Goal: Task Accomplishment & Management: Complete application form

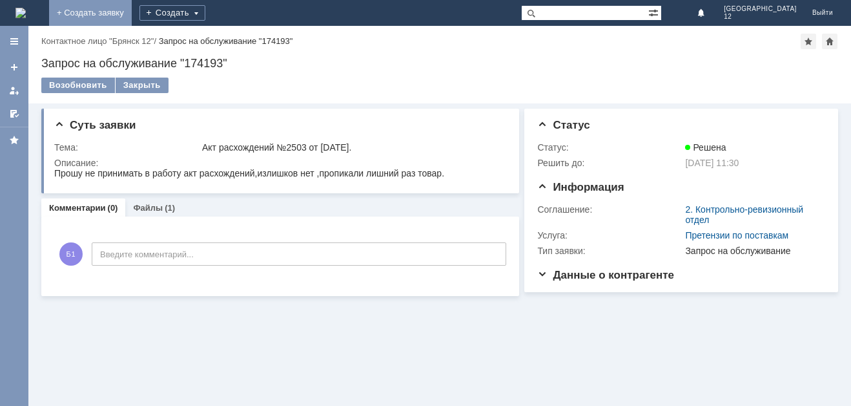
click at [132, 10] on link "+ Создать заявку" at bounding box center [90, 13] width 83 height 26
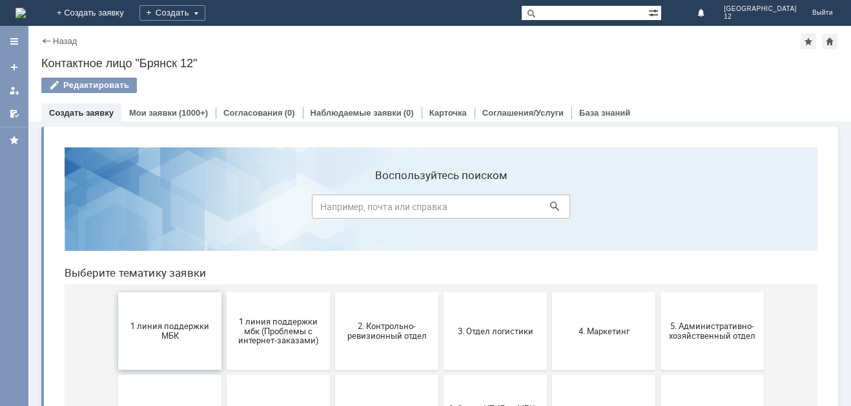
click at [178, 327] on span "1 линия поддержки МБК" at bounding box center [170, 330] width 96 height 19
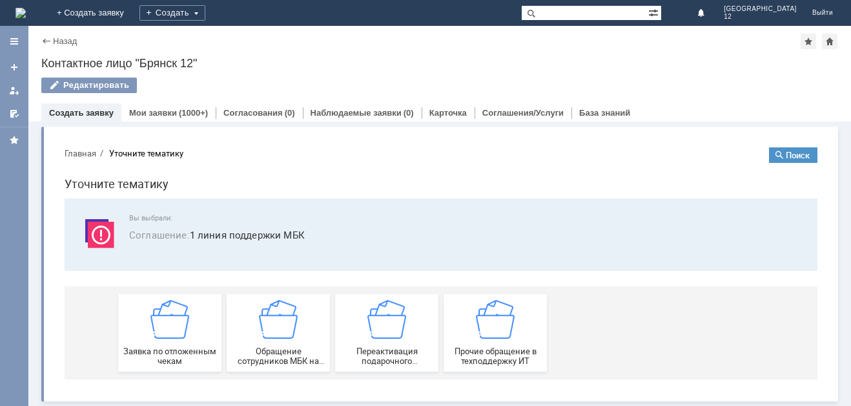
click at [178, 327] on img at bounding box center [169, 319] width 39 height 39
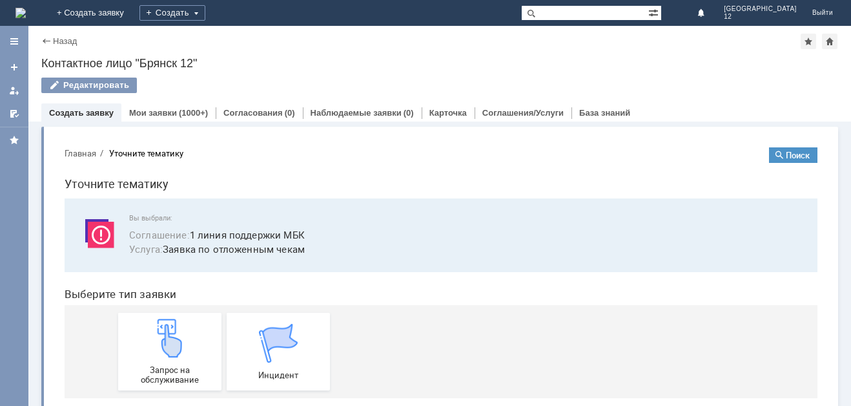
click at [178, 327] on img at bounding box center [169, 337] width 39 height 39
click at [178, 355] on img at bounding box center [169, 337] width 39 height 39
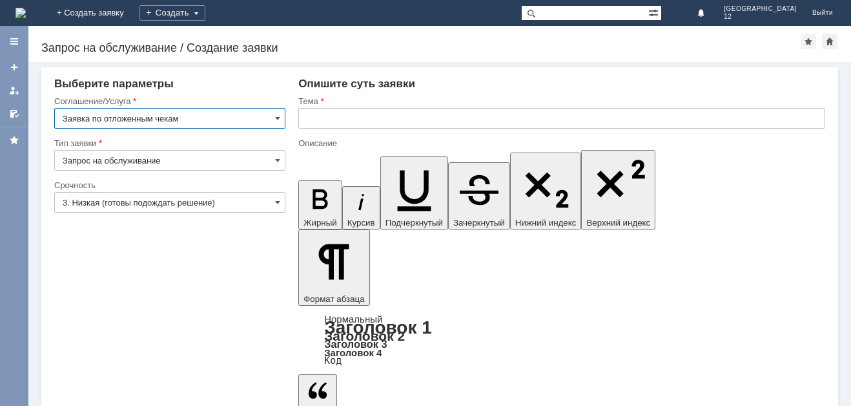
click at [315, 116] on input "text" at bounding box center [561, 118] width 527 height 21
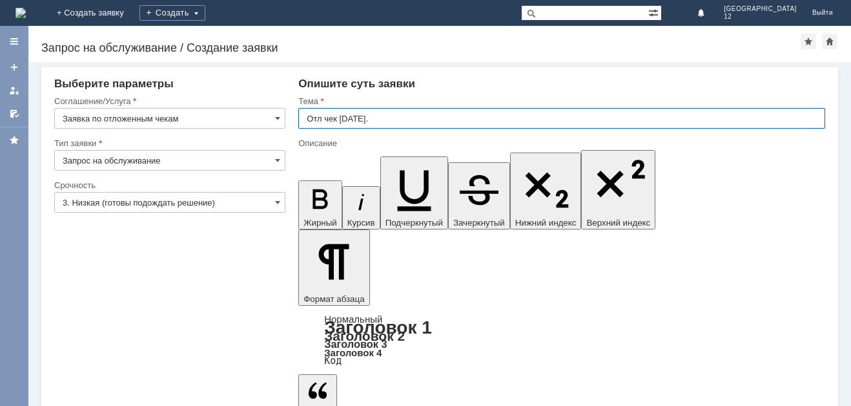
type input "Отл чек 24.09.2025."
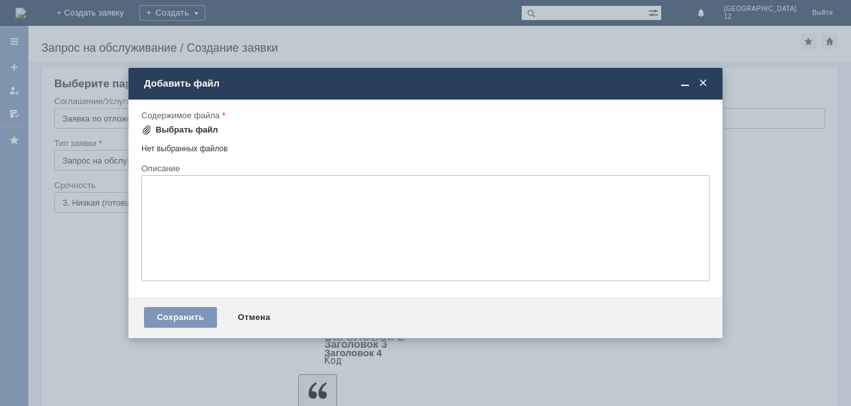
click at [156, 129] on div "Выбрать файл" at bounding box center [187, 130] width 63 height 10
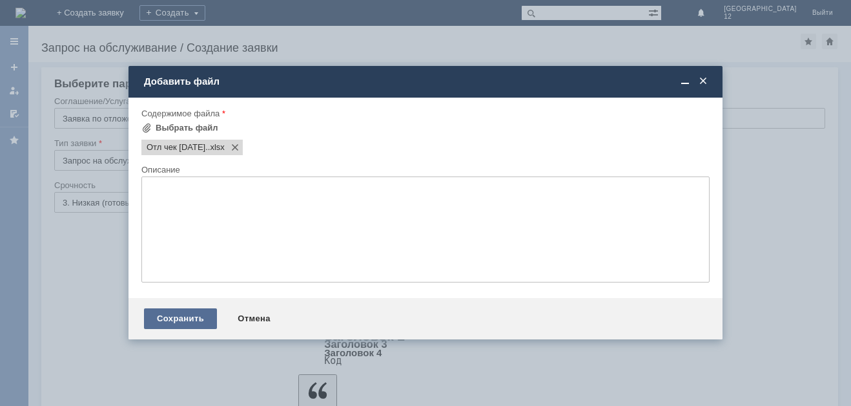
click at [167, 318] on div "Сохранить" at bounding box center [180, 318] width 73 height 21
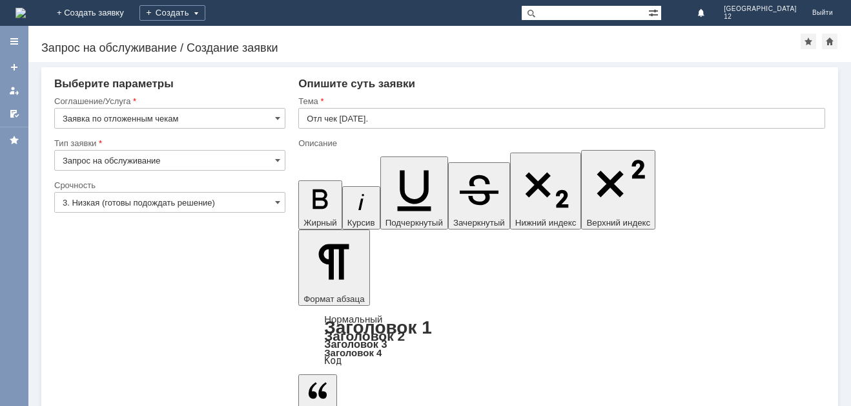
click at [322, 112] on input "text" at bounding box center [561, 118] width 527 height 21
type input "Отл чек [DATE]."
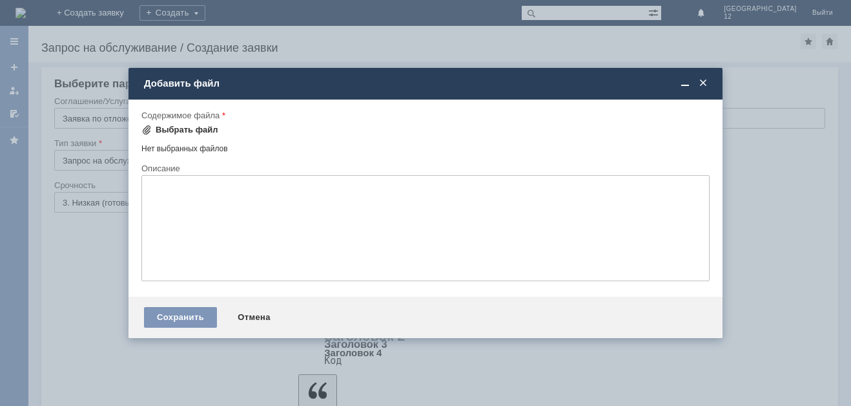
click at [176, 127] on div "Выбрать файл" at bounding box center [187, 130] width 63 height 10
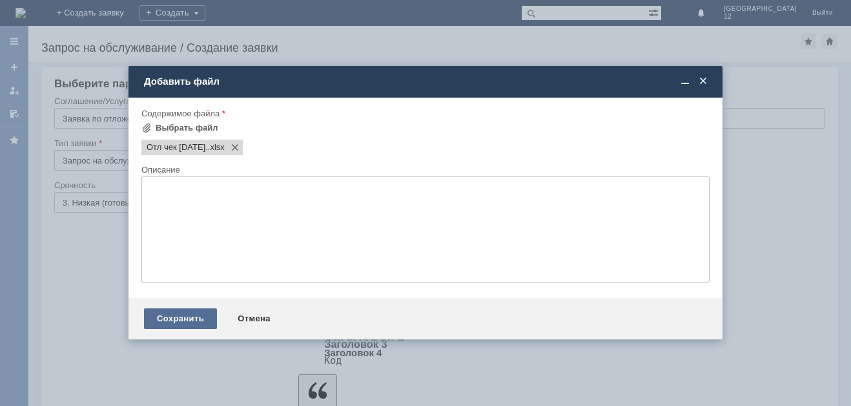
click at [171, 318] on div "Сохранить" at bounding box center [180, 318] width 73 height 21
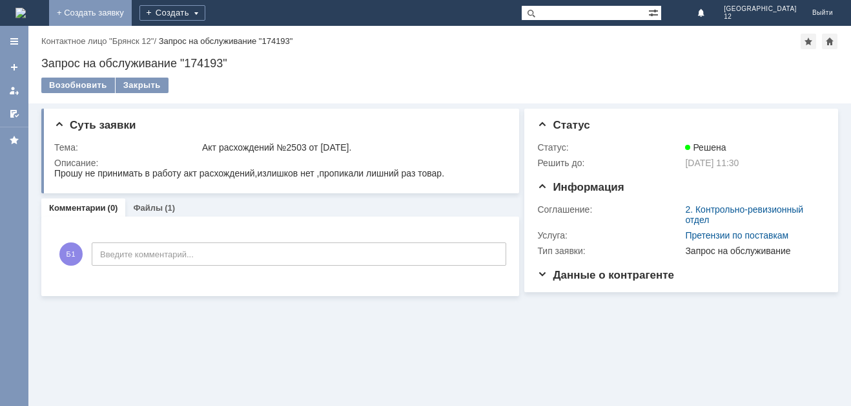
click at [132, 15] on link "+ Создать заявку" at bounding box center [90, 13] width 83 height 26
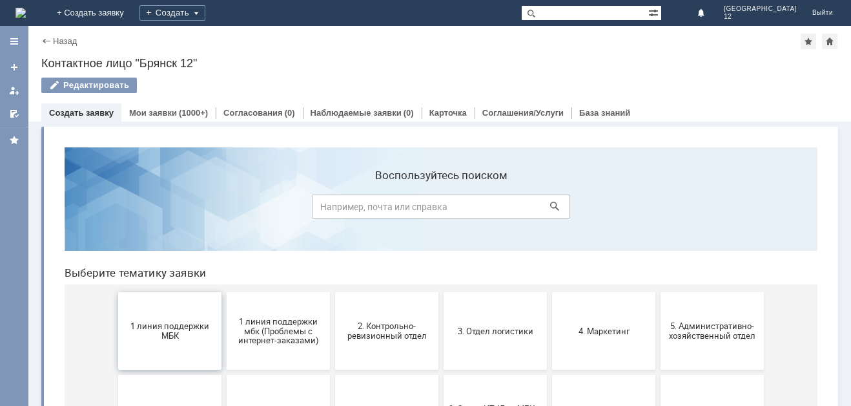
click at [163, 329] on span "1 линия поддержки МБК" at bounding box center [170, 330] width 96 height 19
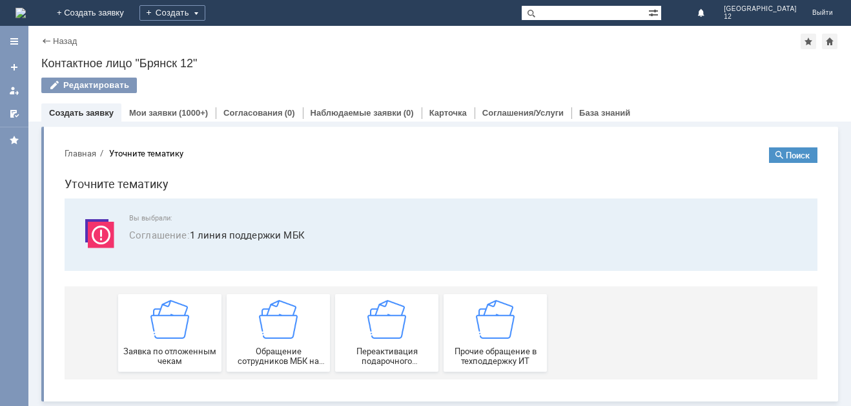
click at [163, 329] on img at bounding box center [169, 319] width 39 height 39
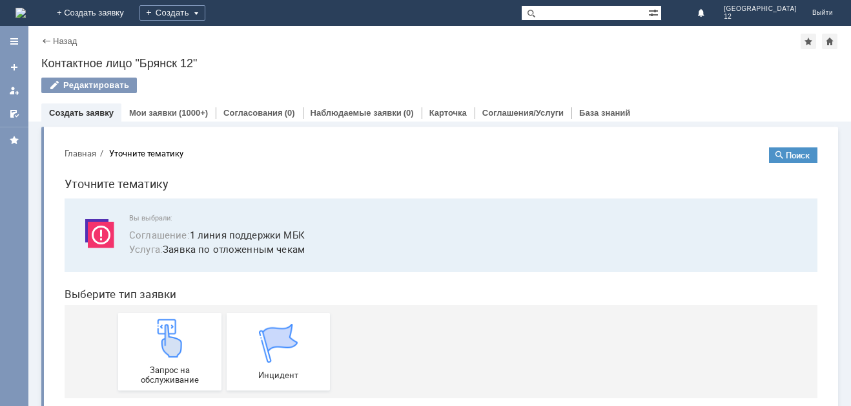
click at [163, 329] on img at bounding box center [169, 337] width 39 height 39
click at [160, 344] on img at bounding box center [169, 337] width 39 height 39
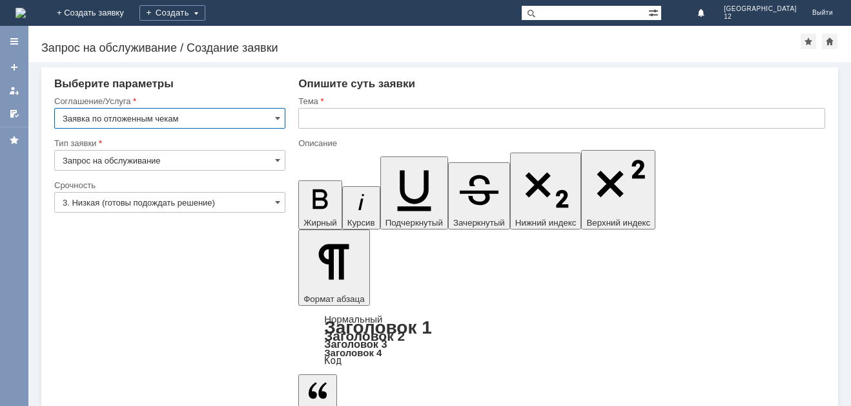
click at [309, 110] on input "text" at bounding box center [561, 118] width 527 height 21
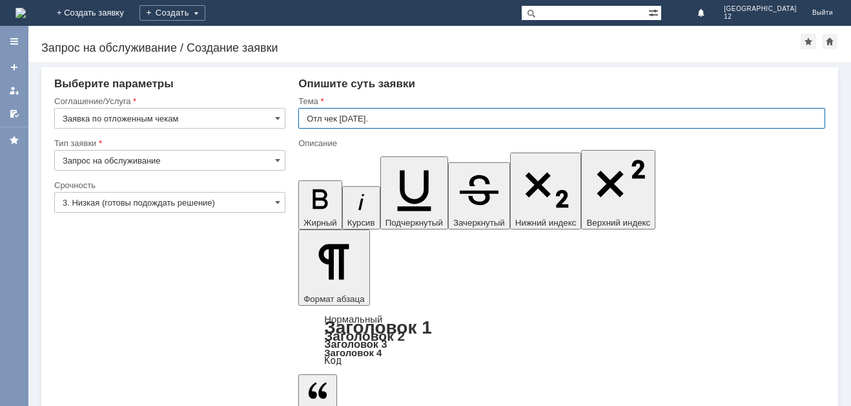
type input "Отл чек [DATE]."
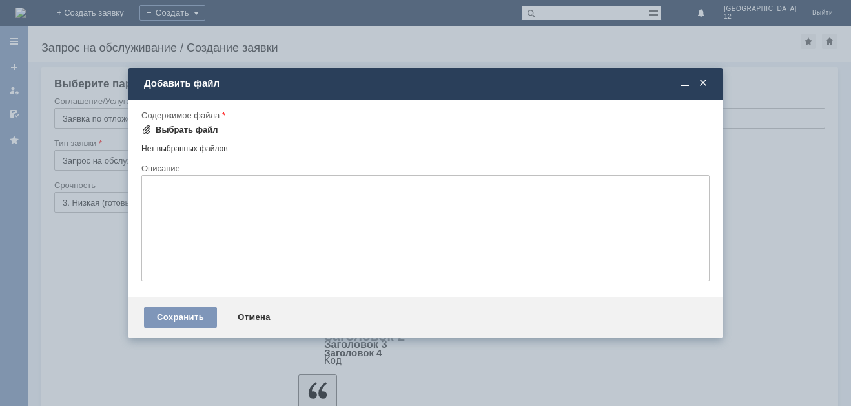
click at [176, 130] on div "Выбрать файл" at bounding box center [187, 130] width 63 height 10
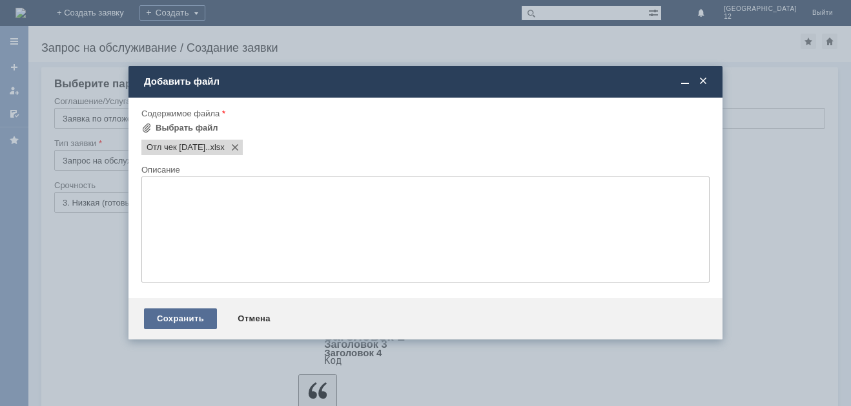
click at [184, 316] on div "Сохранить" at bounding box center [180, 318] width 73 height 21
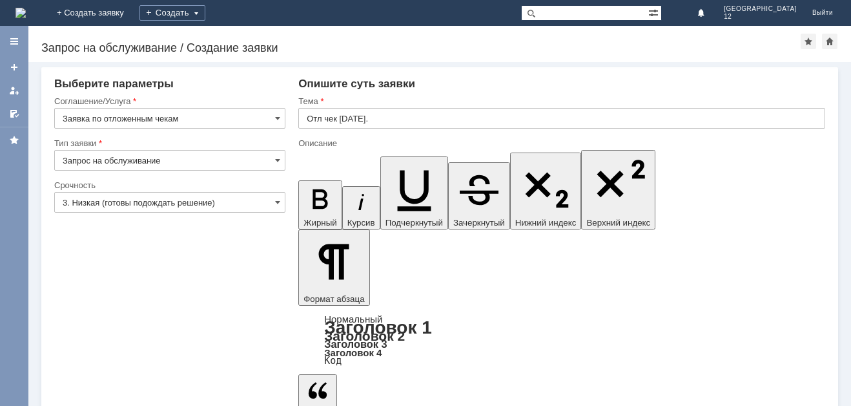
click at [324, 118] on input "text" at bounding box center [561, 118] width 527 height 21
type input "Отл чек 27.09.2025."
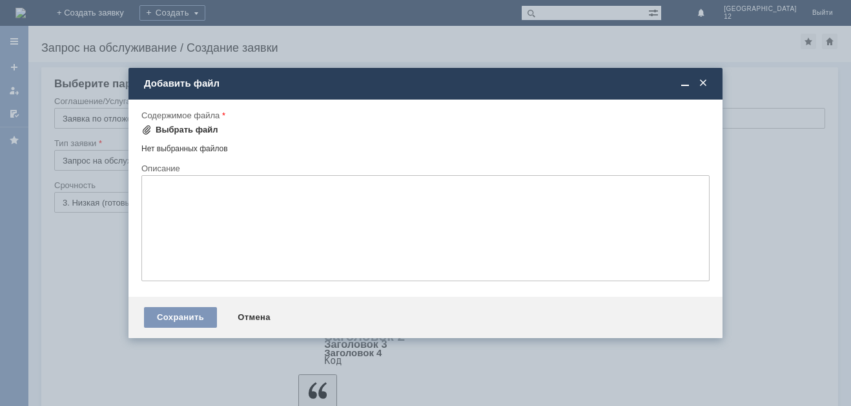
click at [183, 132] on div "Выбрать файл" at bounding box center [187, 130] width 63 height 10
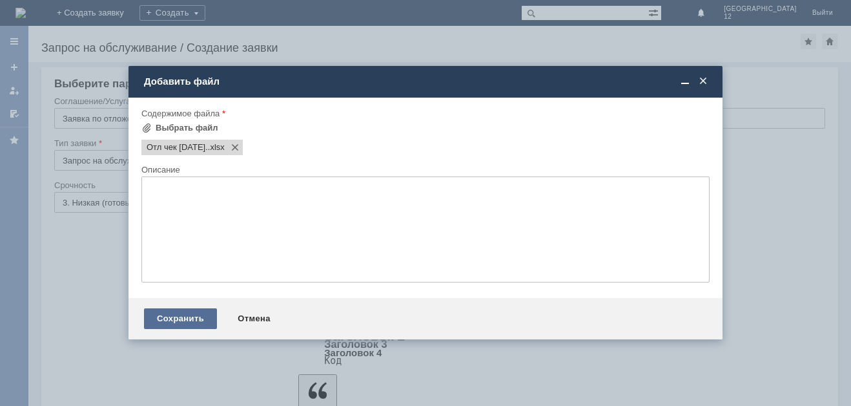
click at [184, 313] on div "Сохранить" at bounding box center [180, 318] width 73 height 21
